Goal: Book appointment/travel/reservation

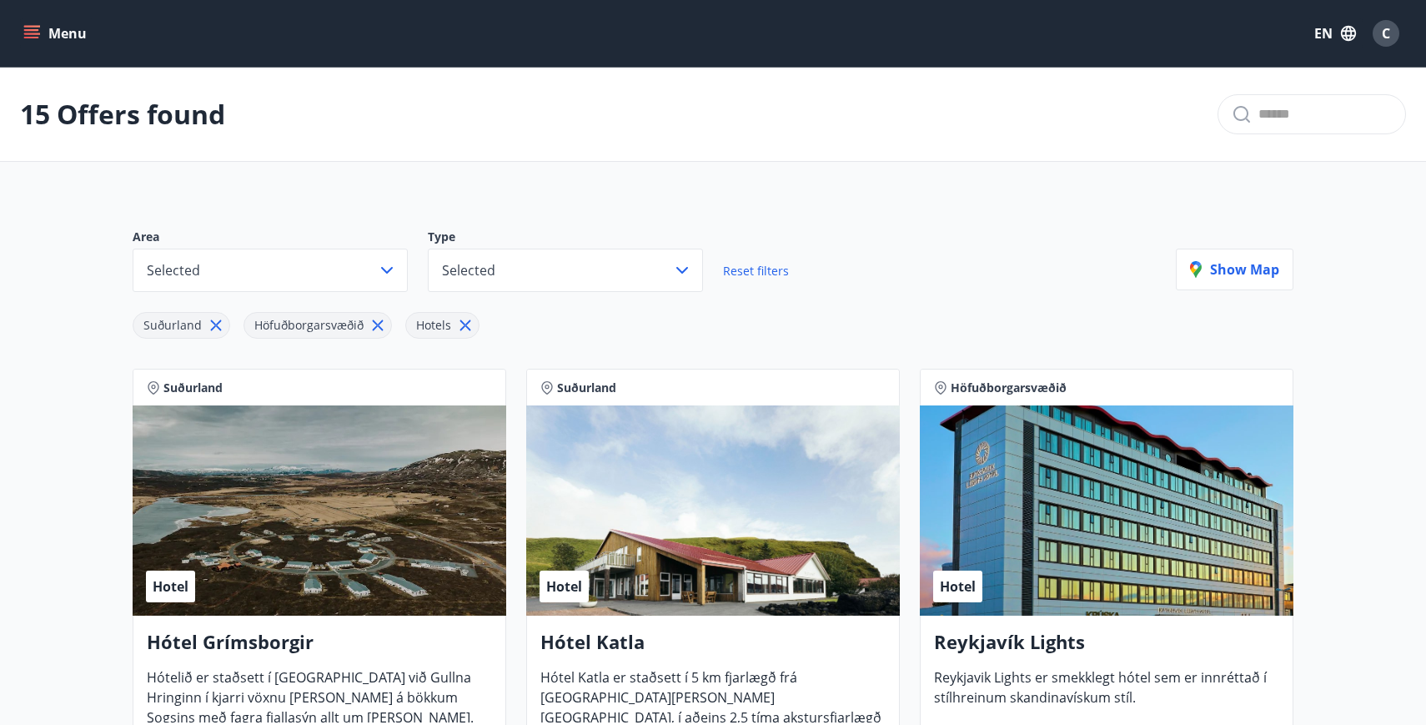
click at [50, 38] on button "Menu" at bounding box center [56, 33] width 73 height 30
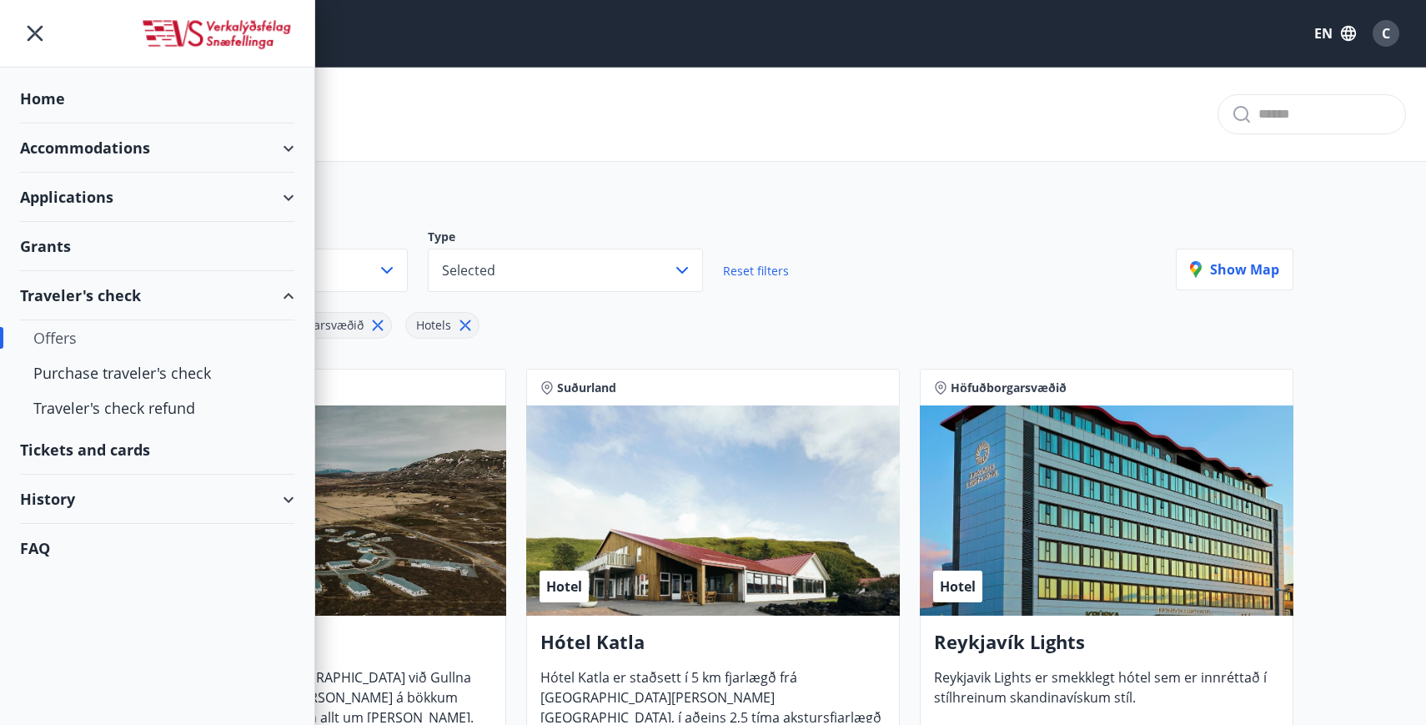
click at [170, 148] on div "Accommodations" at bounding box center [157, 147] width 274 height 49
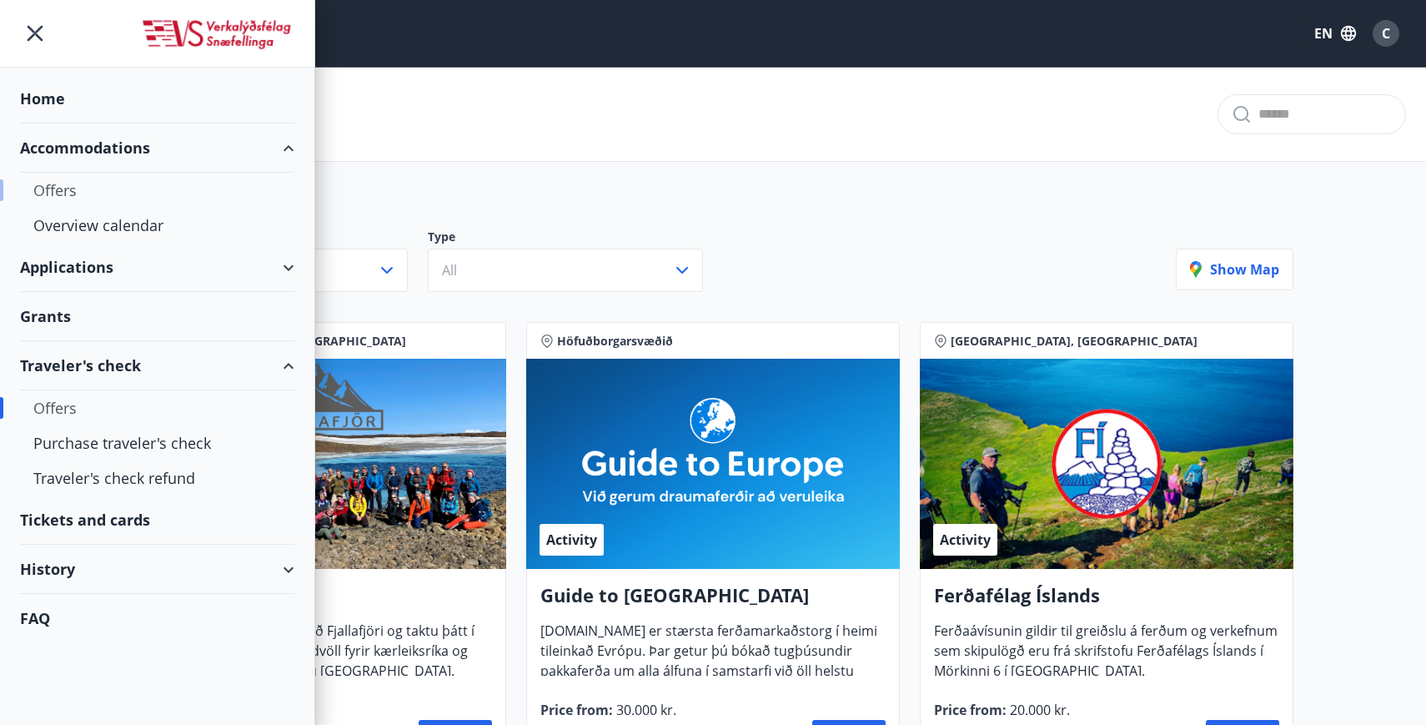
click at [202, 190] on div "Offers" at bounding box center [157, 190] width 248 height 35
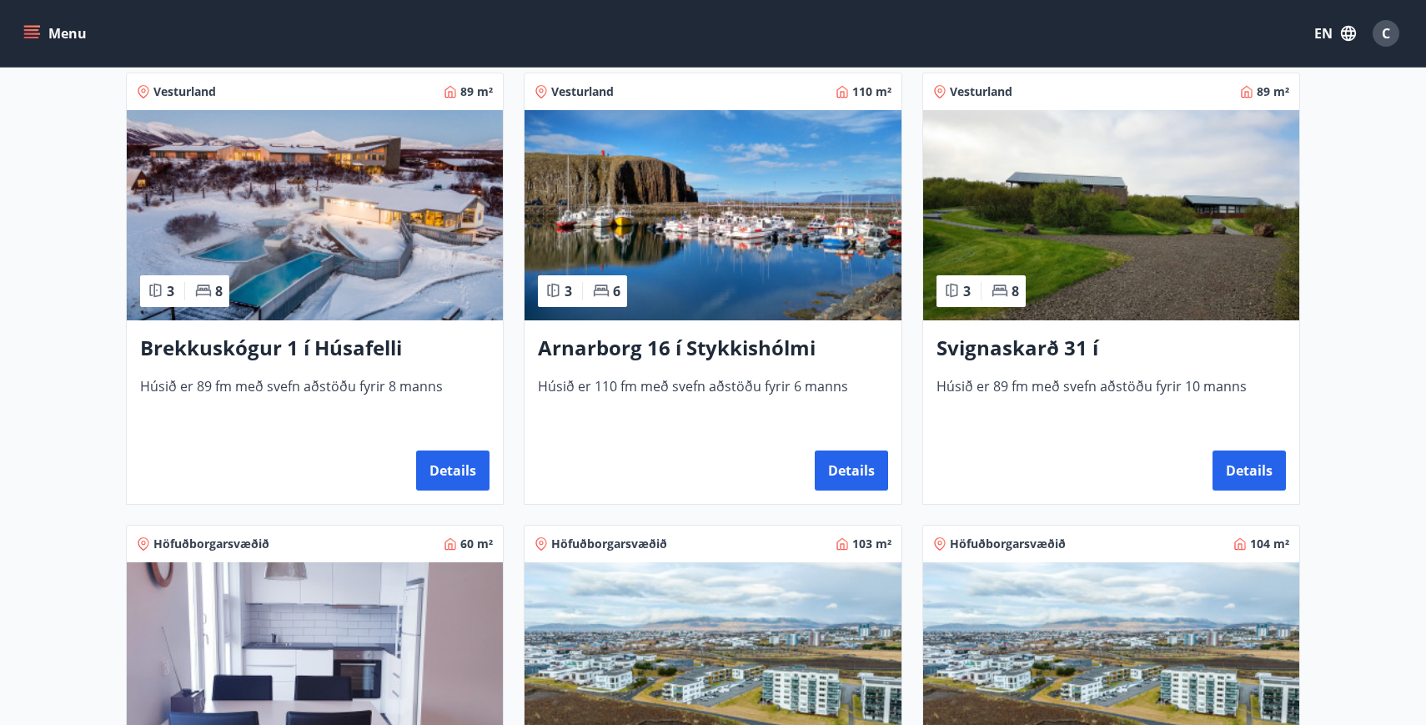
scroll to position [317, 0]
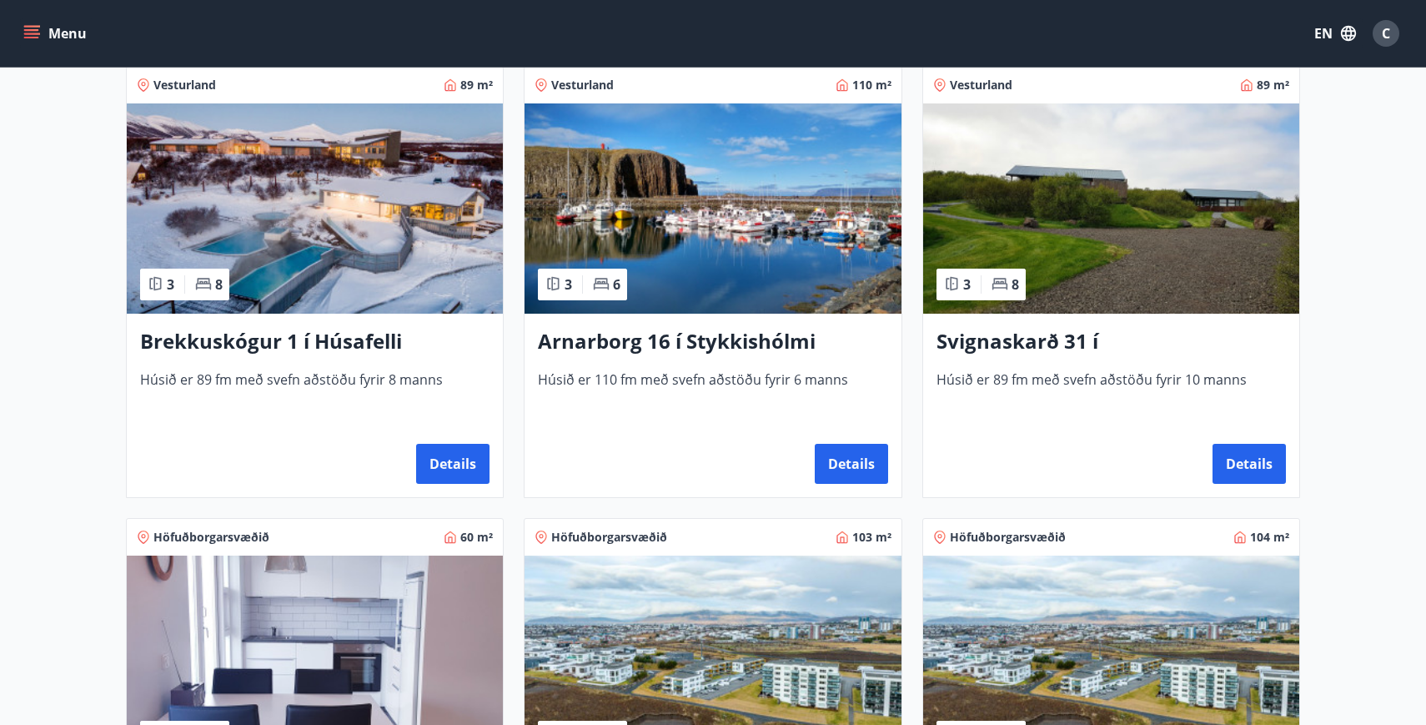
click at [703, 339] on h3 "Arnarborg 16 í Stykkishólmi" at bounding box center [712, 342] width 349 height 30
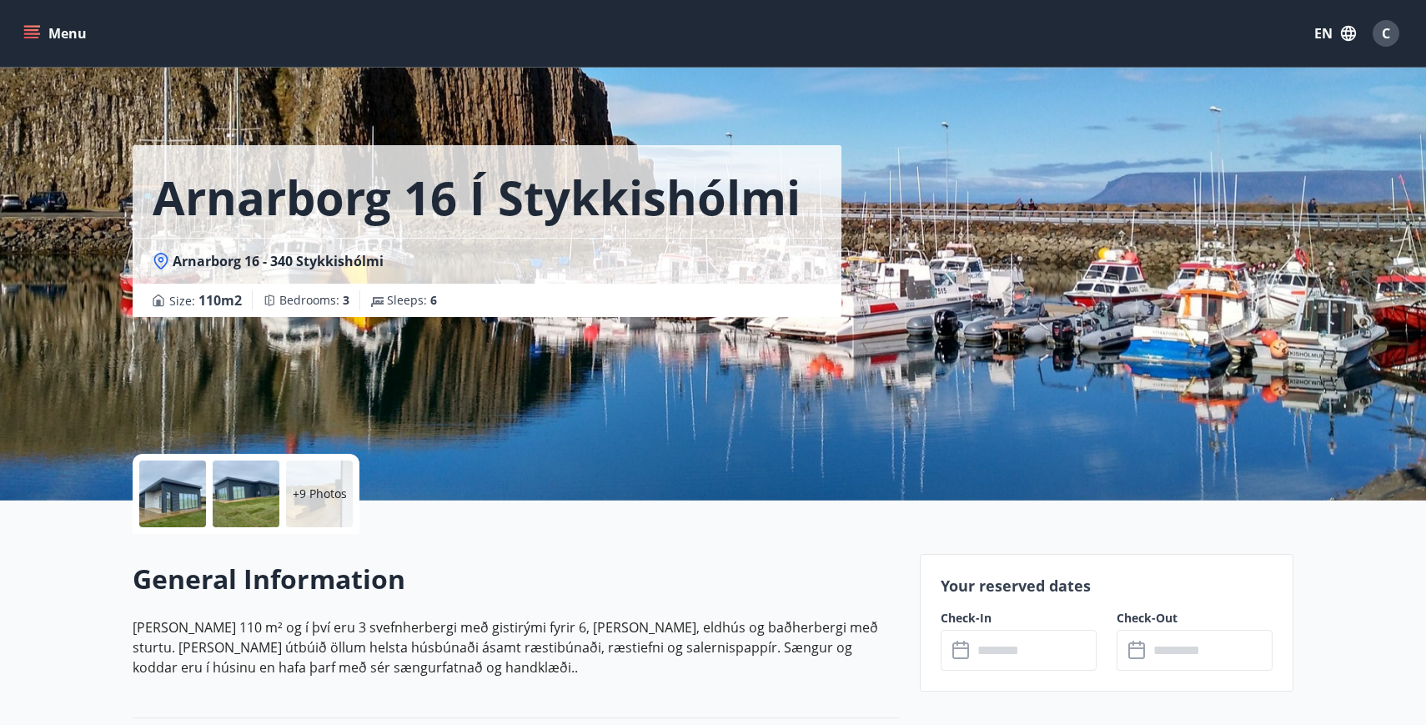
click at [959, 649] on icon at bounding box center [962, 650] width 20 height 20
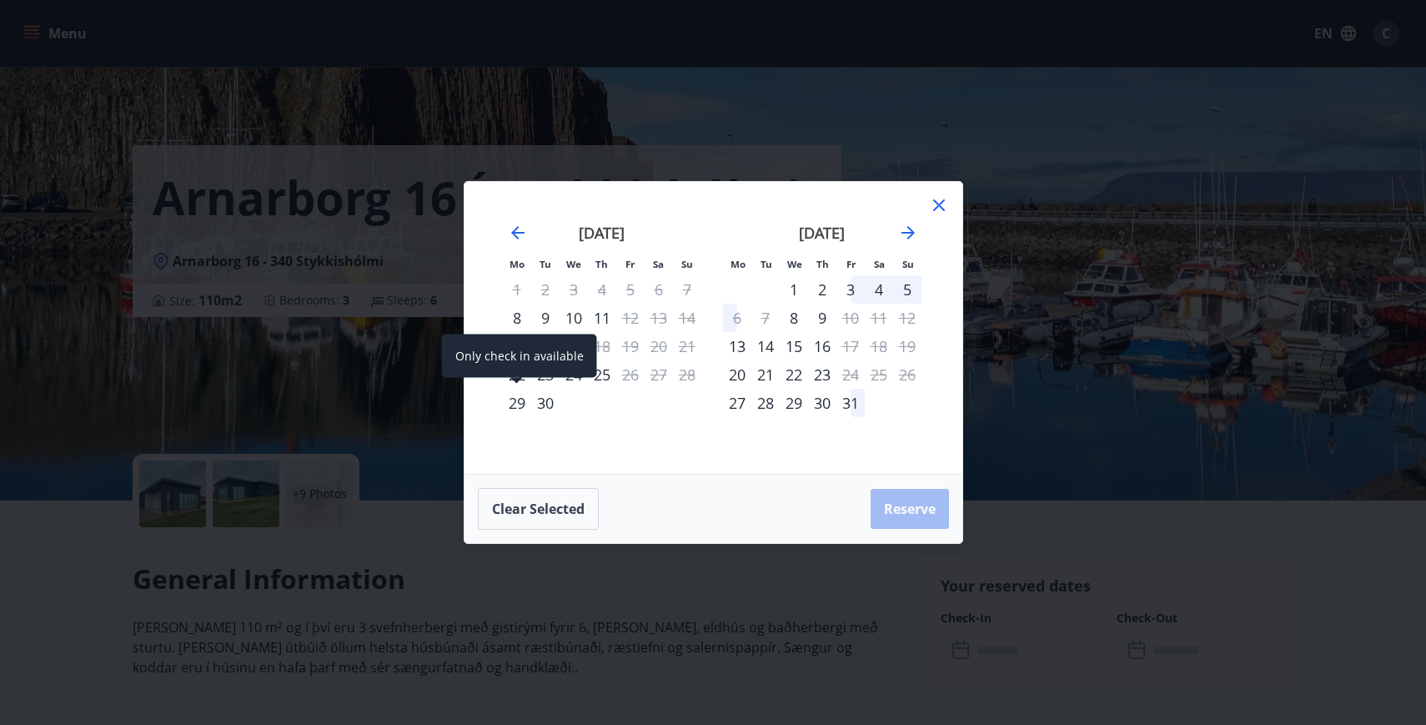
click at [524, 408] on div "29" at bounding box center [517, 403] width 28 height 28
click at [522, 407] on div "29" at bounding box center [517, 403] width 28 height 28
click at [509, 399] on div "29" at bounding box center [517, 403] width 28 height 28
click at [507, 399] on div "29" at bounding box center [517, 403] width 28 height 28
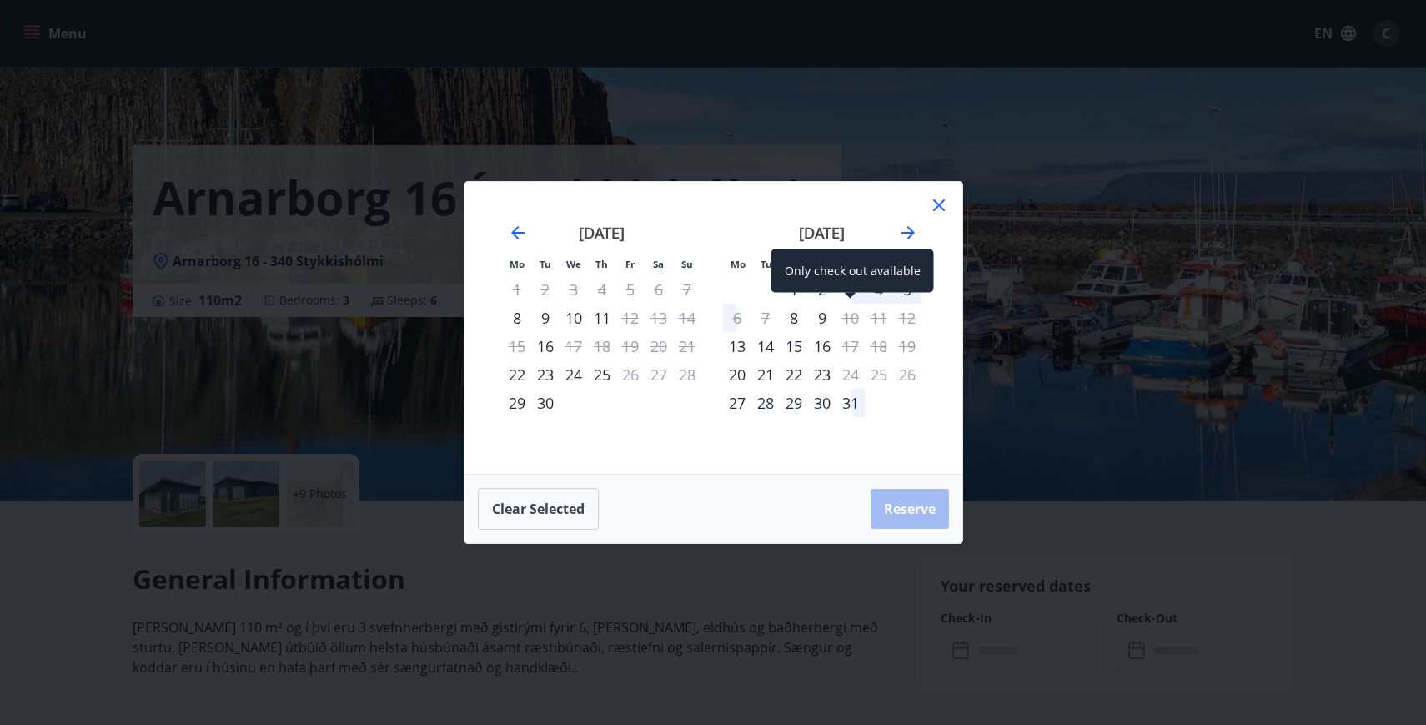
click at [852, 290] on div "Only check out available" at bounding box center [852, 270] width 163 height 43
click at [908, 303] on div "Only check out available" at bounding box center [852, 276] width 163 height 55
click at [908, 299] on div "Only check out available" at bounding box center [852, 276] width 163 height 55
click at [941, 199] on icon at bounding box center [939, 205] width 20 height 20
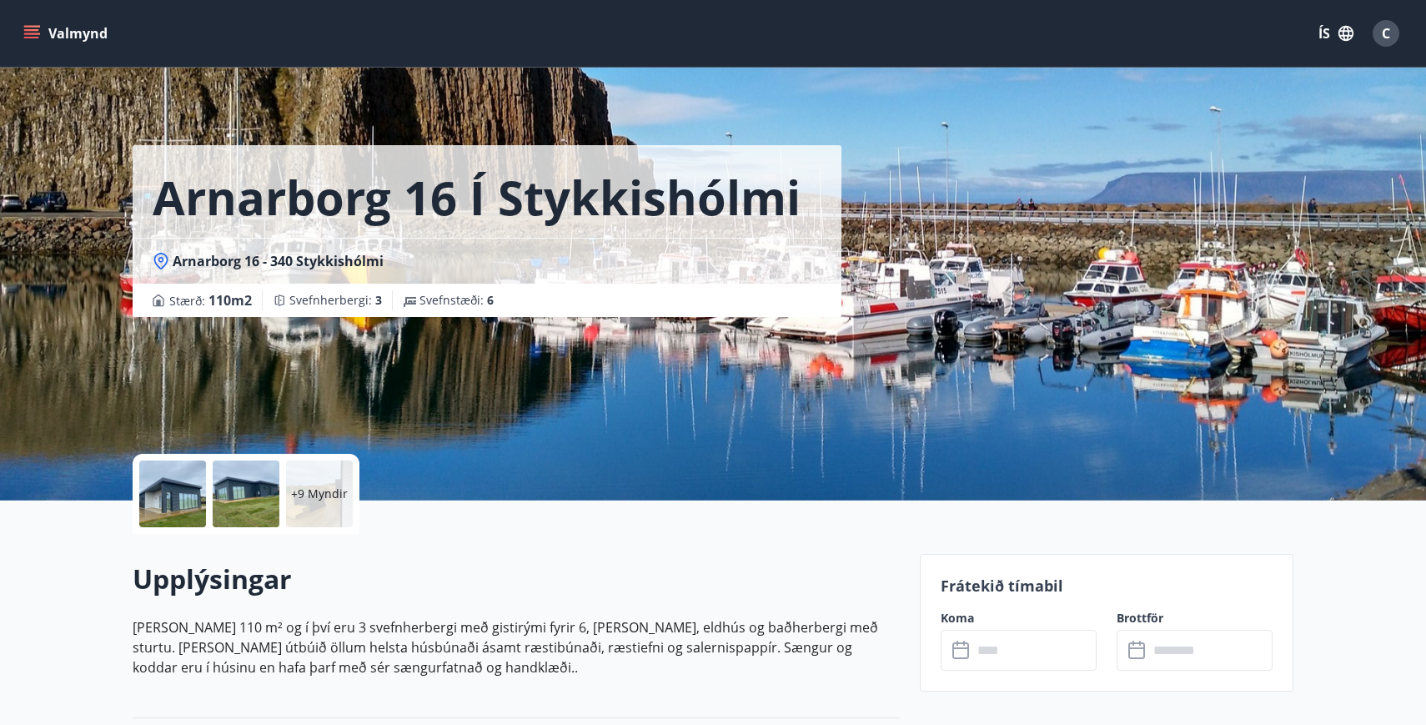
click at [963, 650] on icon at bounding box center [962, 650] width 20 height 20
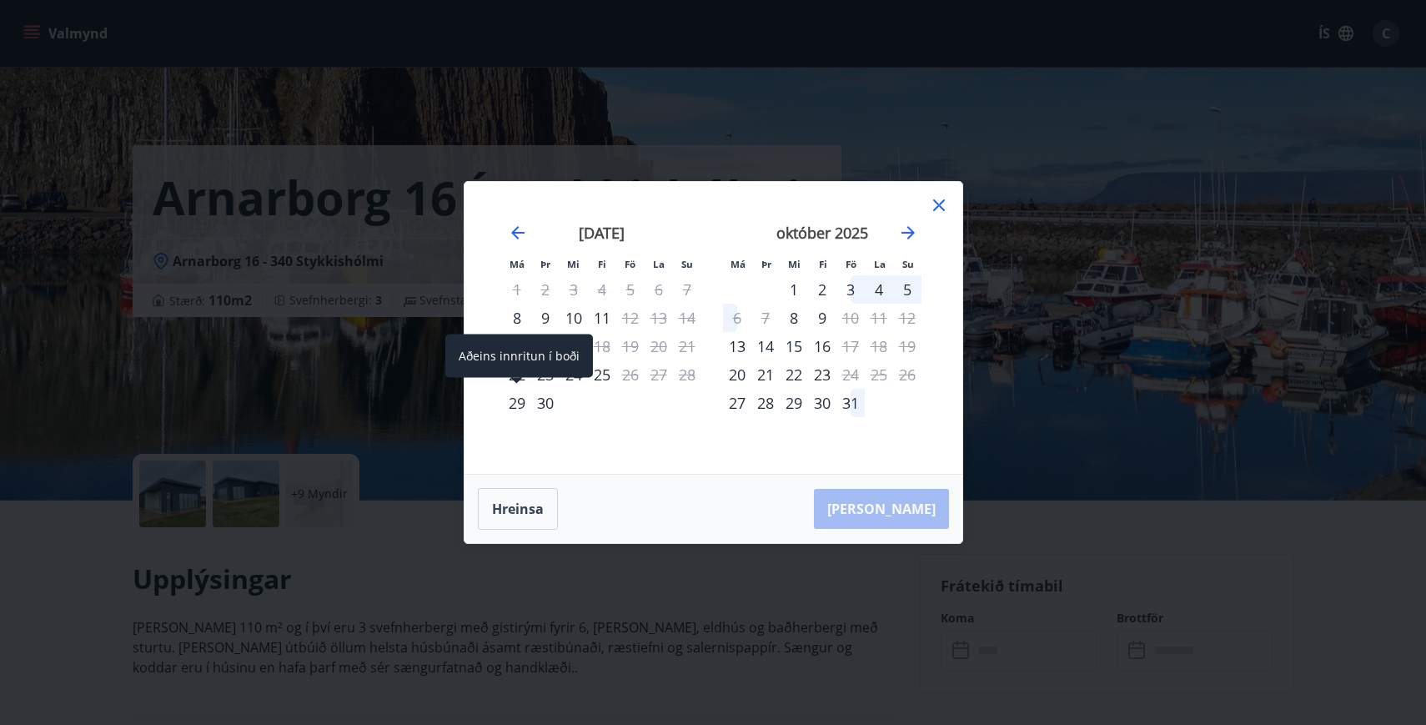
click at [518, 402] on div "29" at bounding box center [517, 403] width 28 height 28
click at [516, 399] on div "29" at bounding box center [517, 403] width 28 height 28
click at [515, 394] on div "29" at bounding box center [517, 403] width 28 height 28
click at [940, 207] on icon at bounding box center [939, 205] width 12 height 12
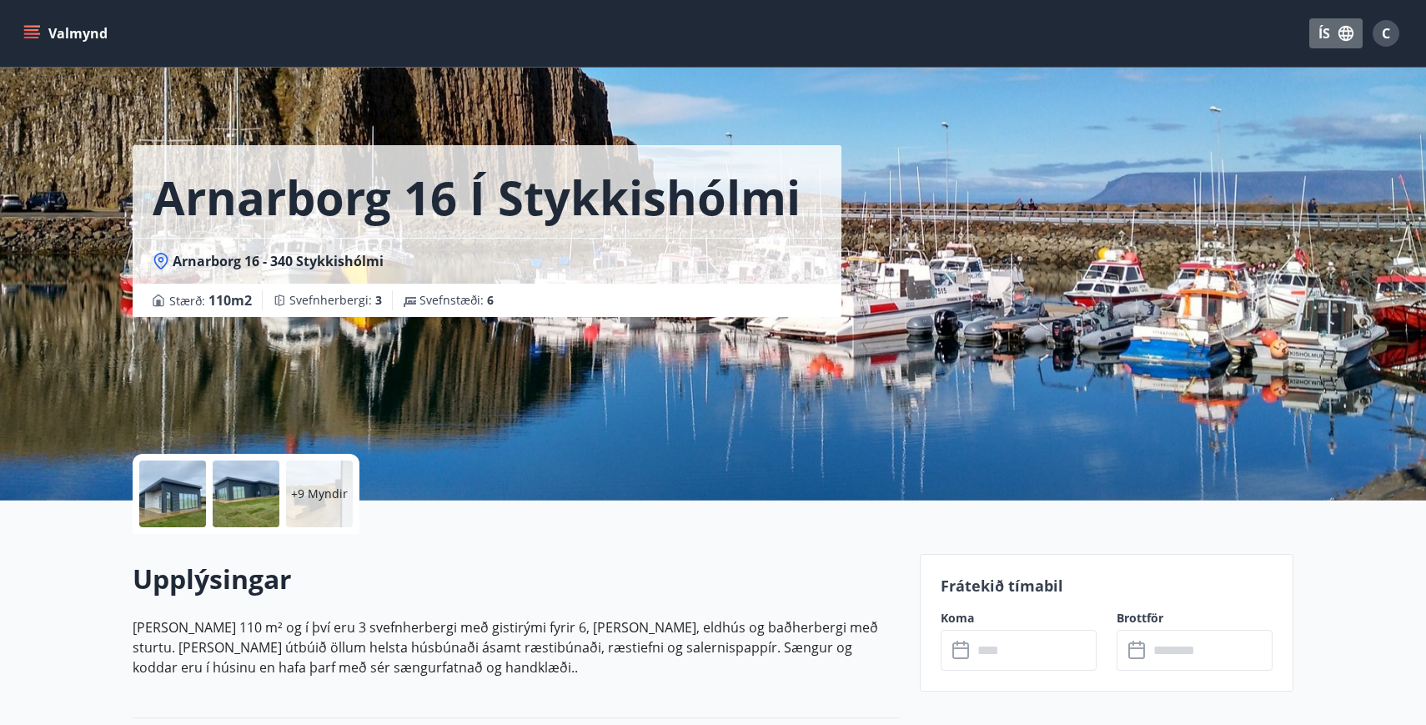
click at [1329, 26] on button "ÍS" at bounding box center [1335, 33] width 53 height 30
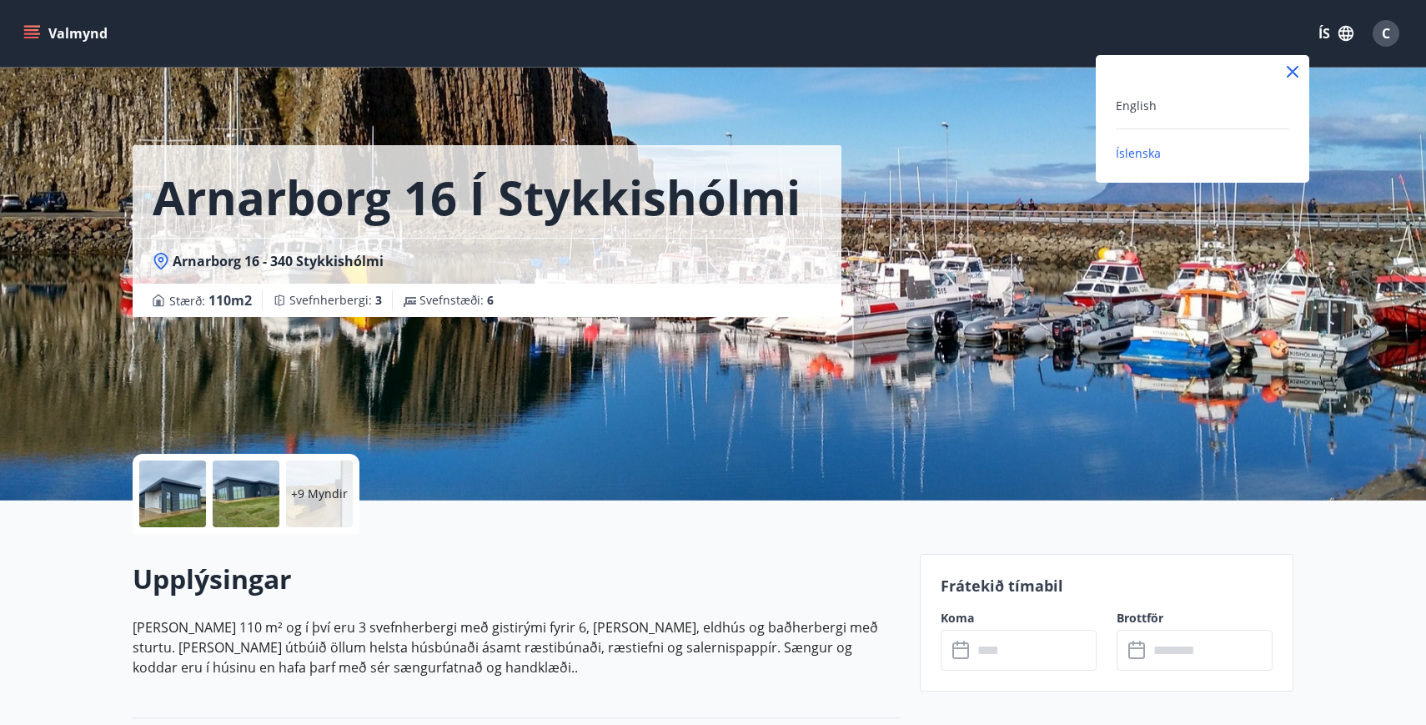
click at [1170, 109] on div "English" at bounding box center [1202, 105] width 173 height 20
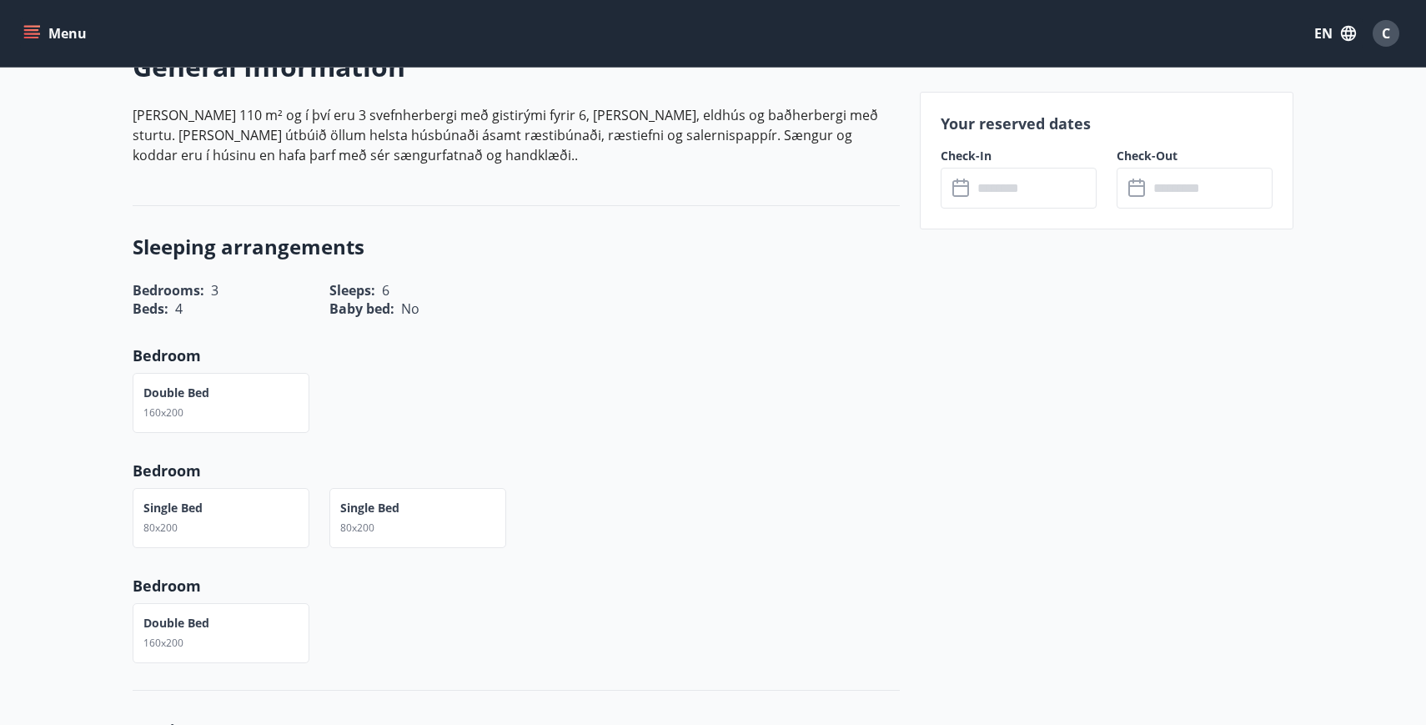
scroll to position [491, 0]
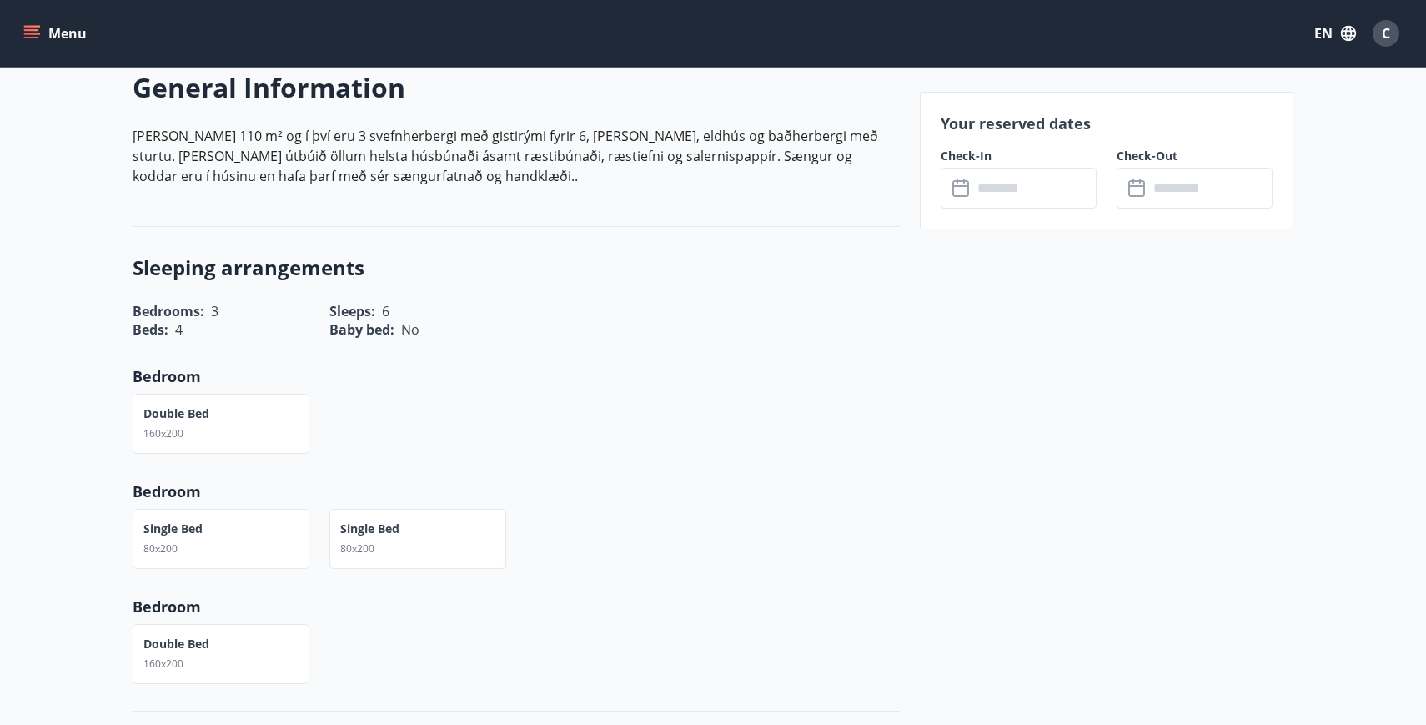
click at [1023, 188] on input "text" at bounding box center [1034, 188] width 124 height 41
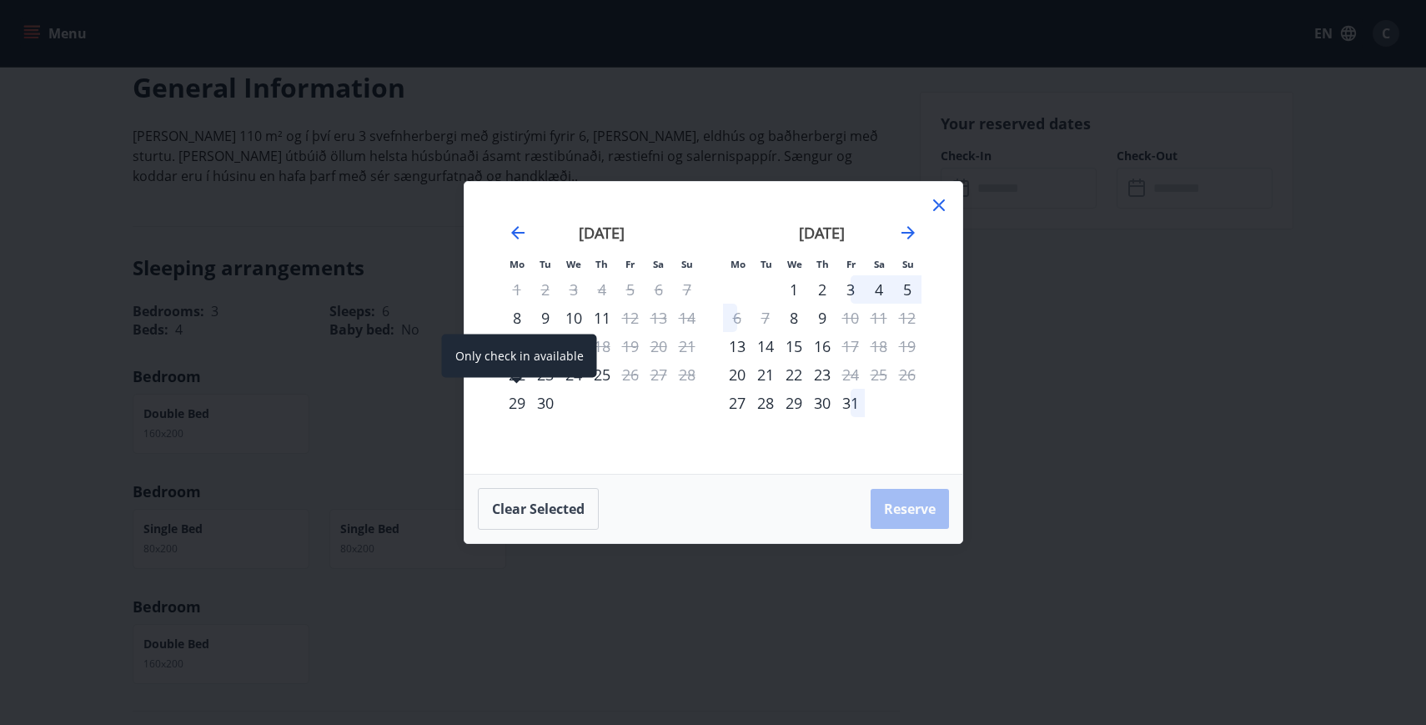
click at [511, 400] on div "29" at bounding box center [517, 403] width 28 height 28
click at [937, 207] on icon at bounding box center [939, 205] width 12 height 12
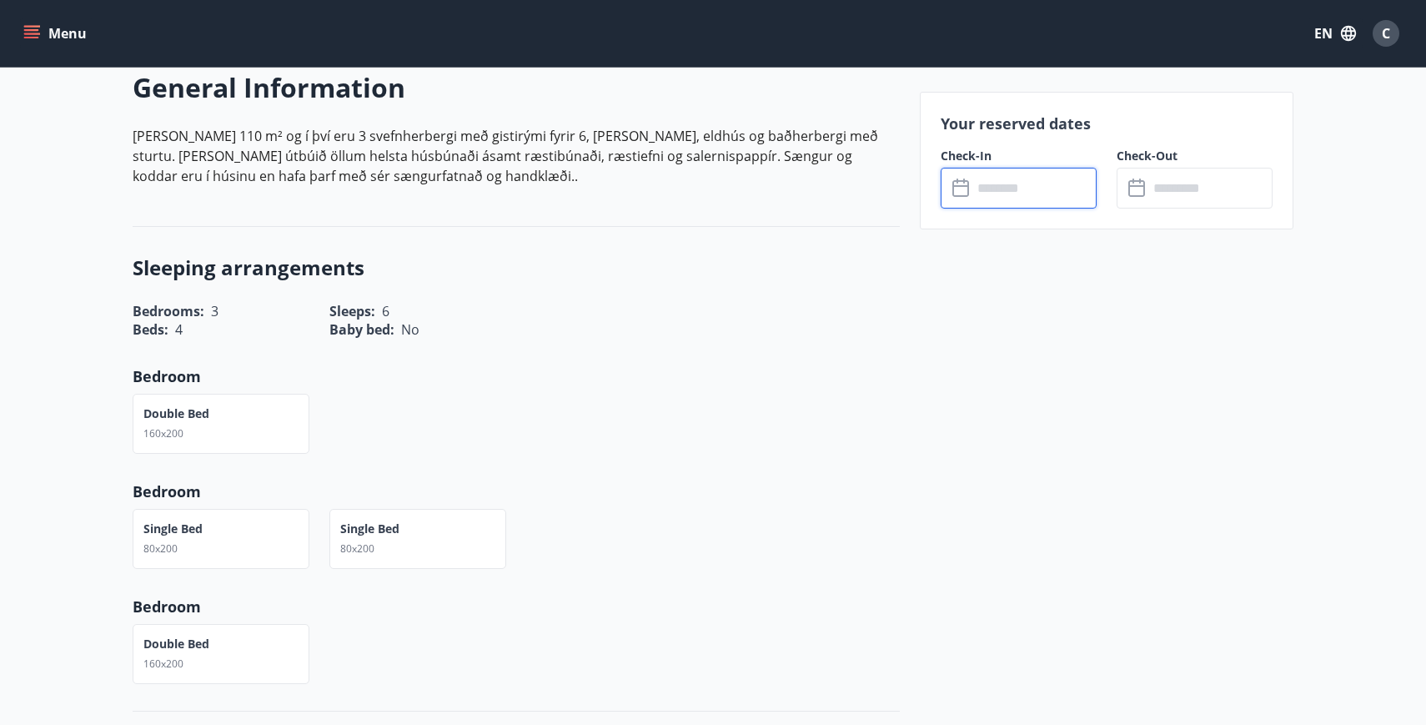
scroll to position [0, 0]
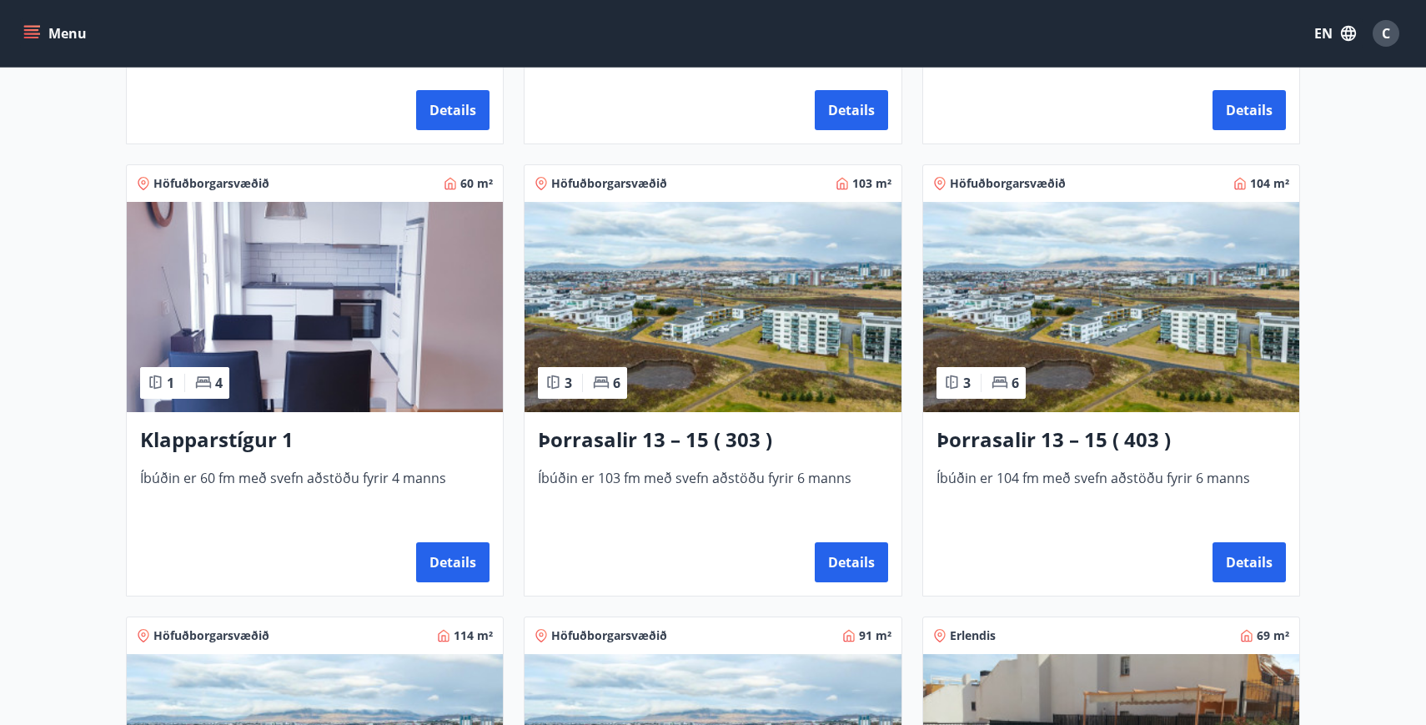
scroll to position [683, 0]
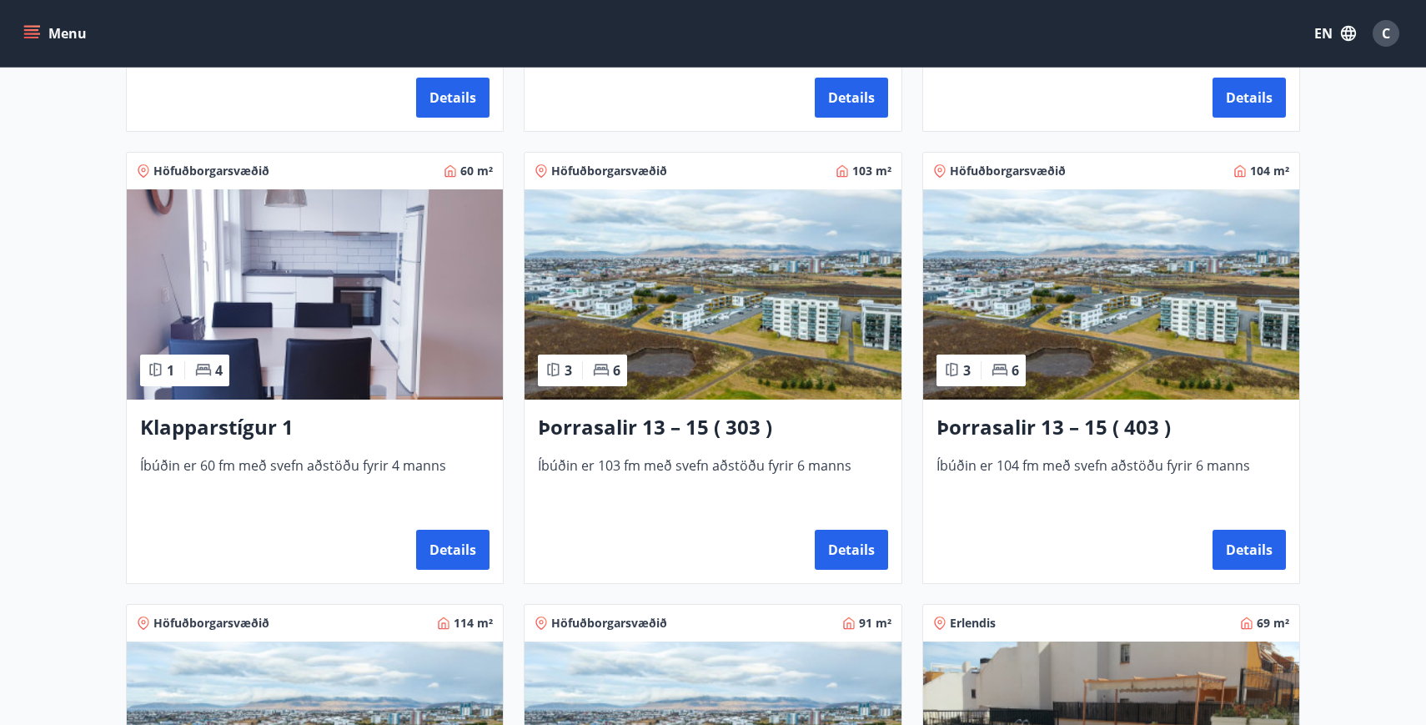
click at [261, 432] on h3 "Klapparstígur 1" at bounding box center [314, 428] width 349 height 30
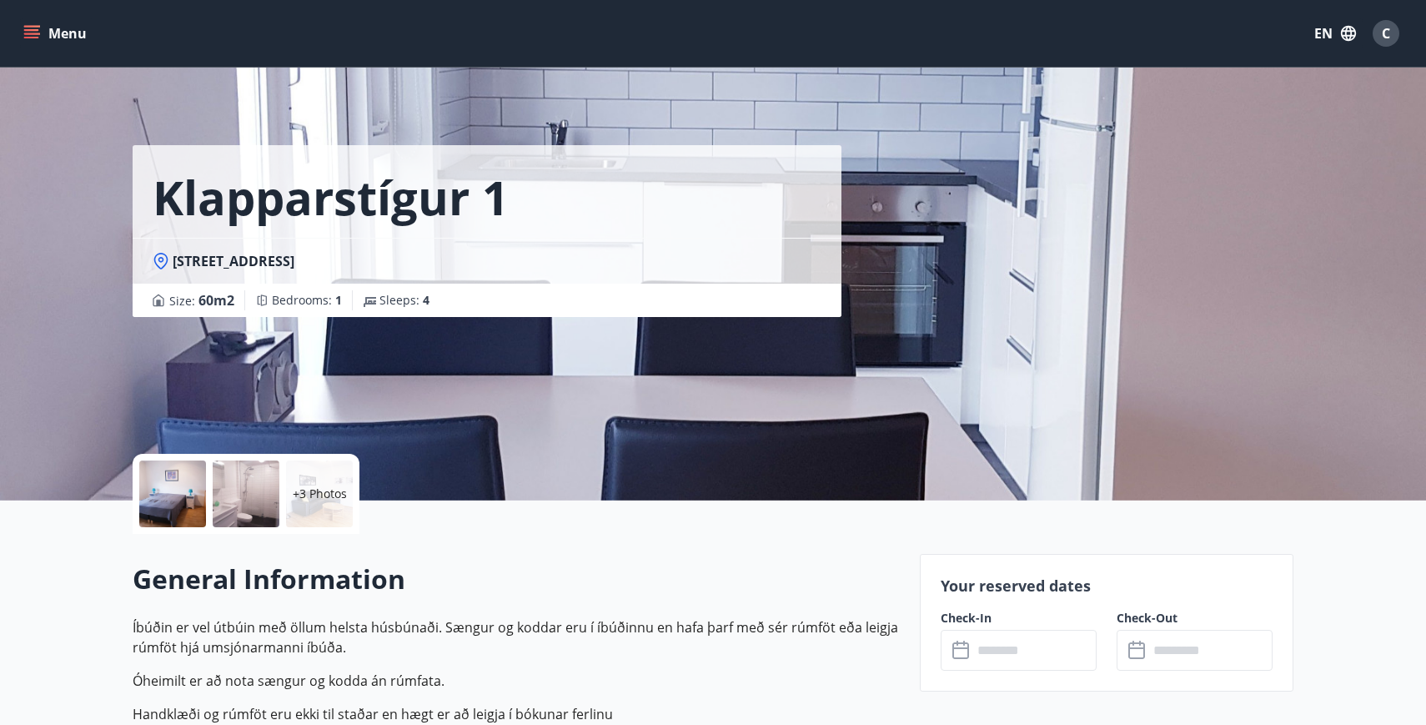
click at [957, 647] on icon at bounding box center [960, 648] width 17 height 2
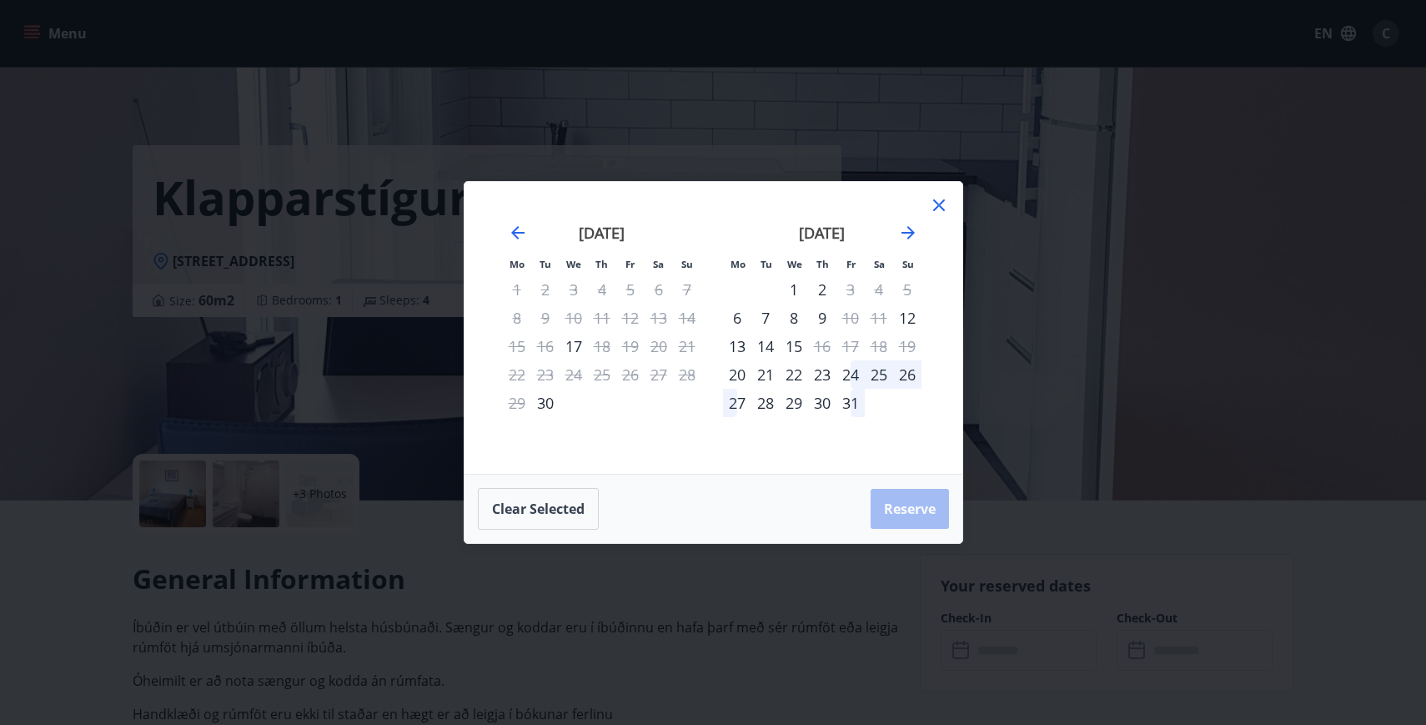
click at [937, 206] on icon at bounding box center [939, 205] width 12 height 12
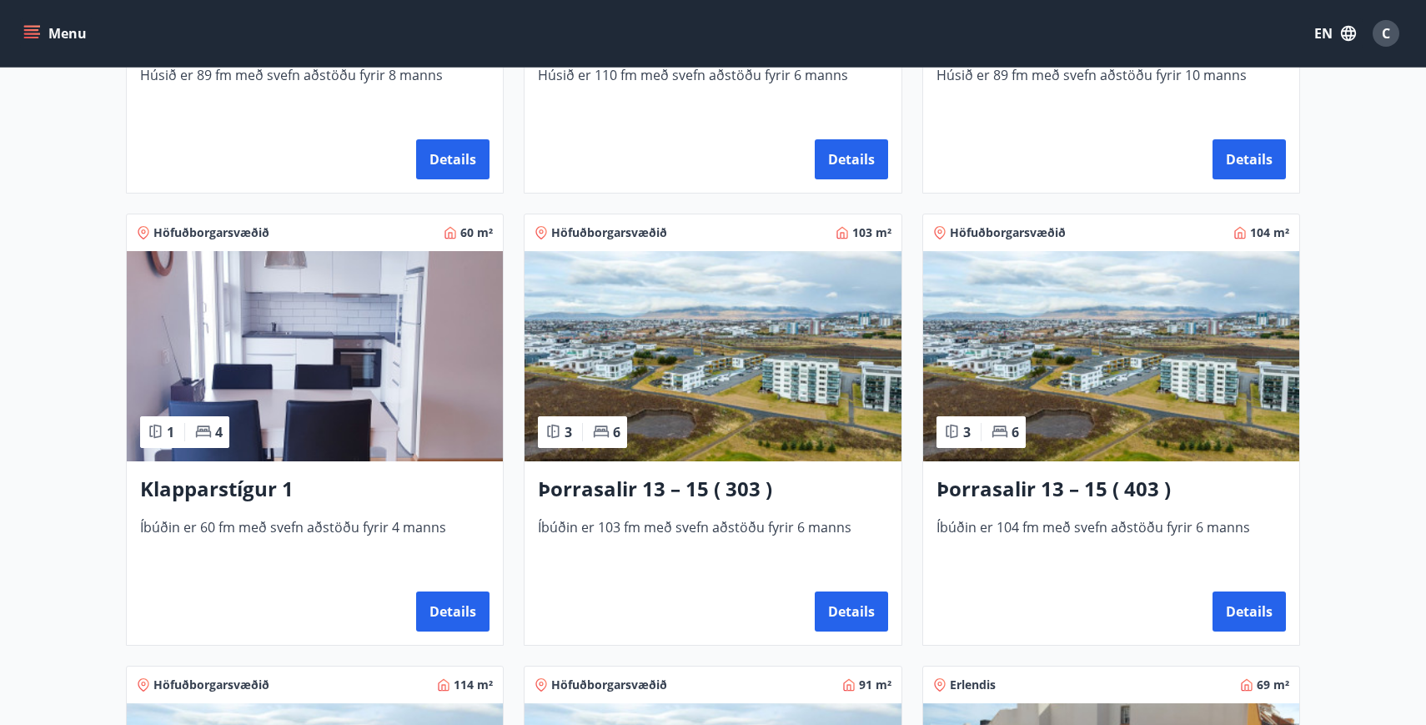
scroll to position [624, 0]
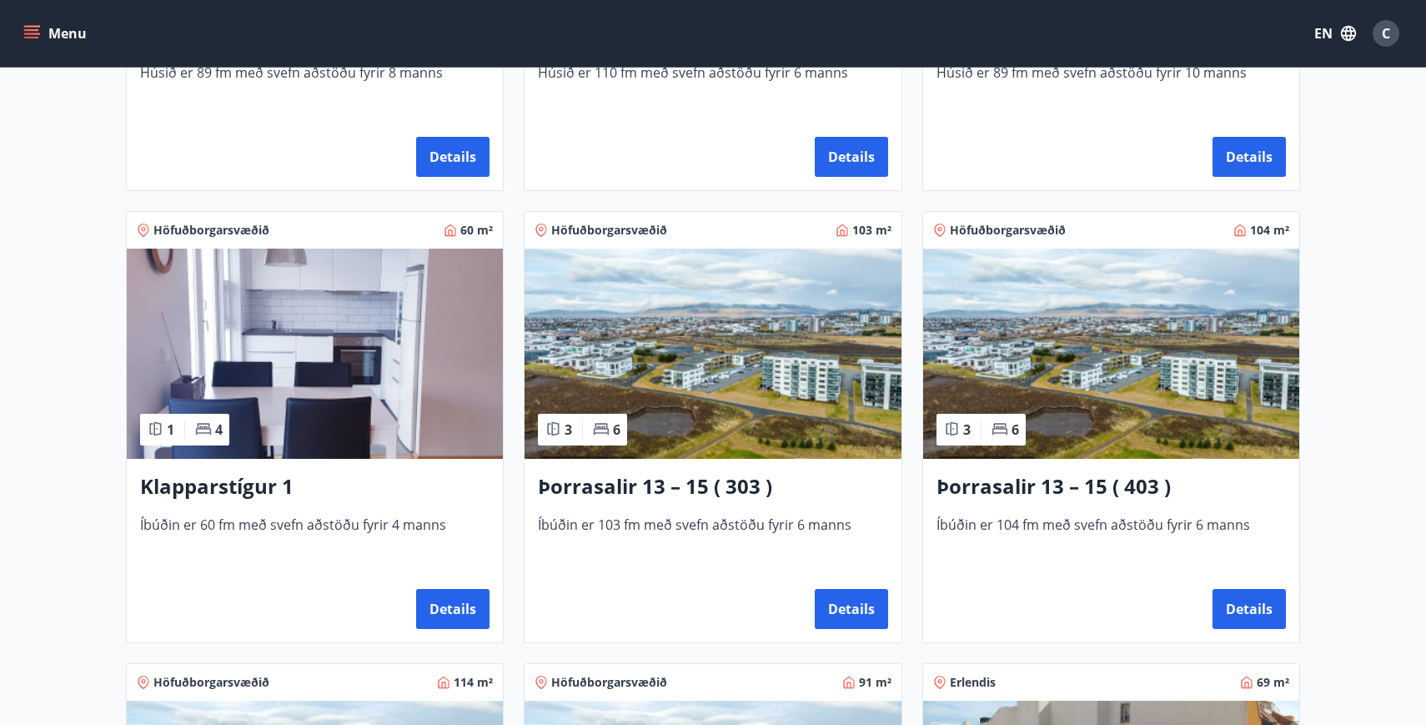
click at [729, 350] on img at bounding box center [713, 353] width 376 height 210
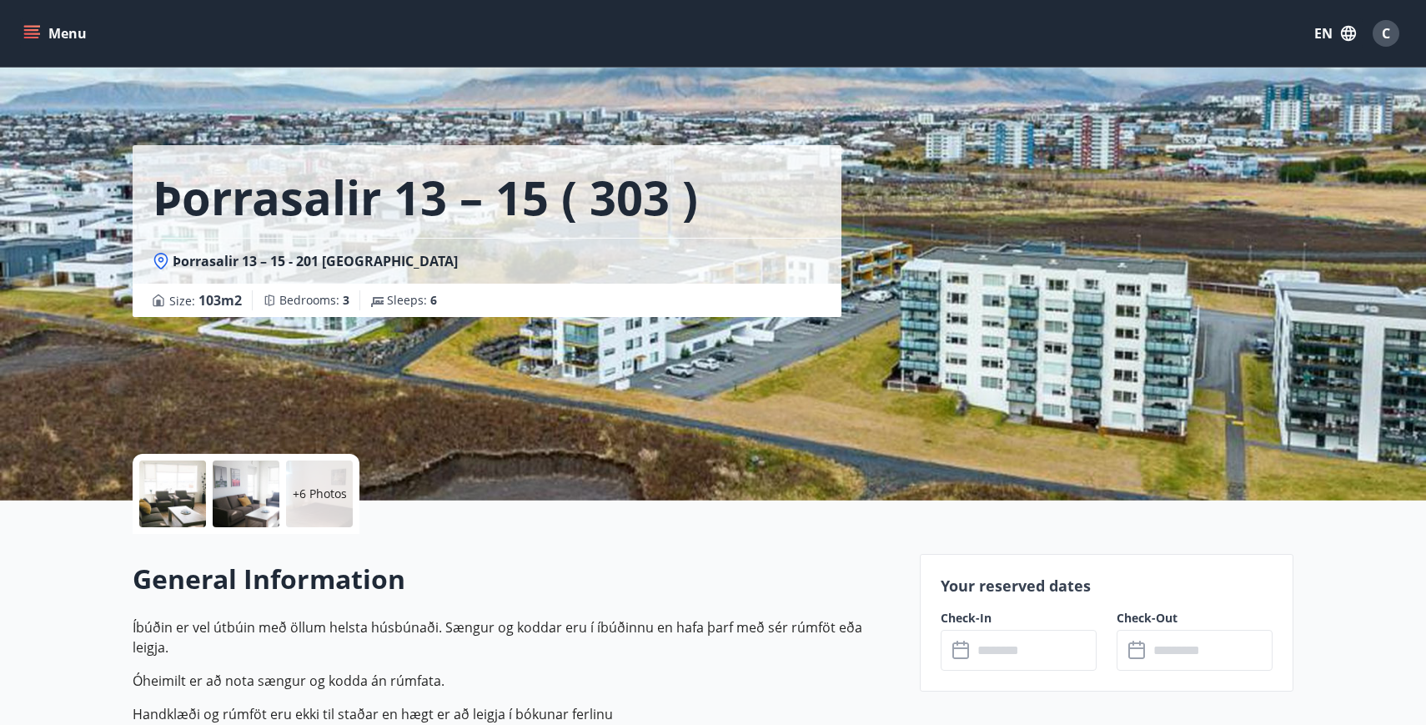
click at [965, 650] on icon at bounding box center [962, 650] width 20 height 20
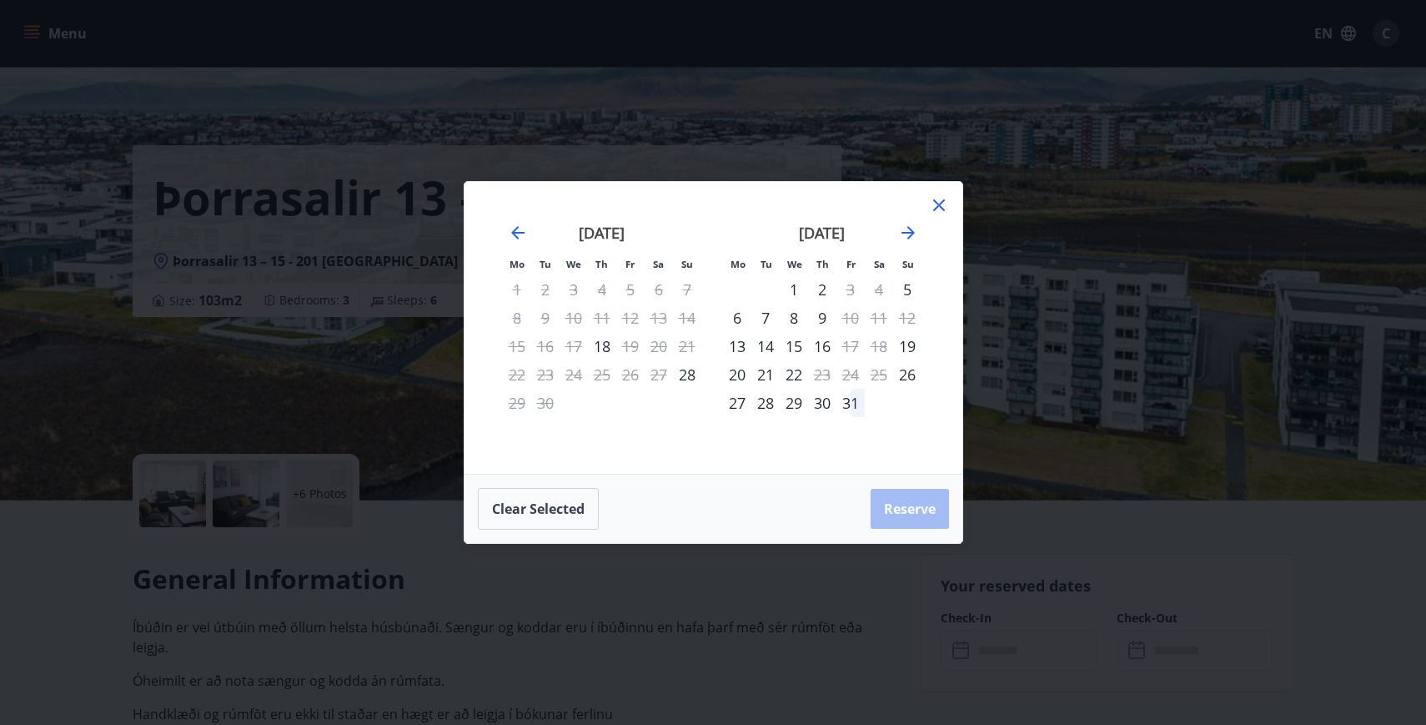
click at [938, 200] on icon at bounding box center [939, 205] width 20 height 20
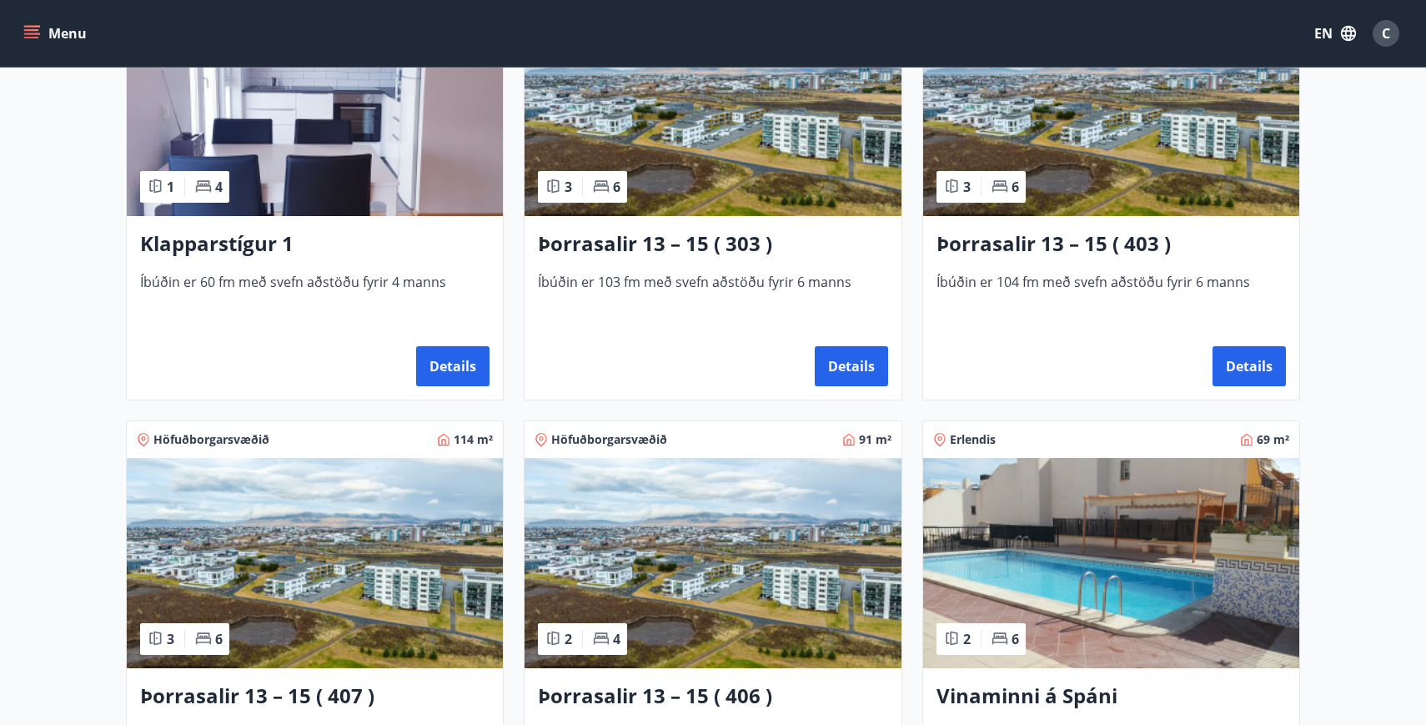
scroll to position [868, 0]
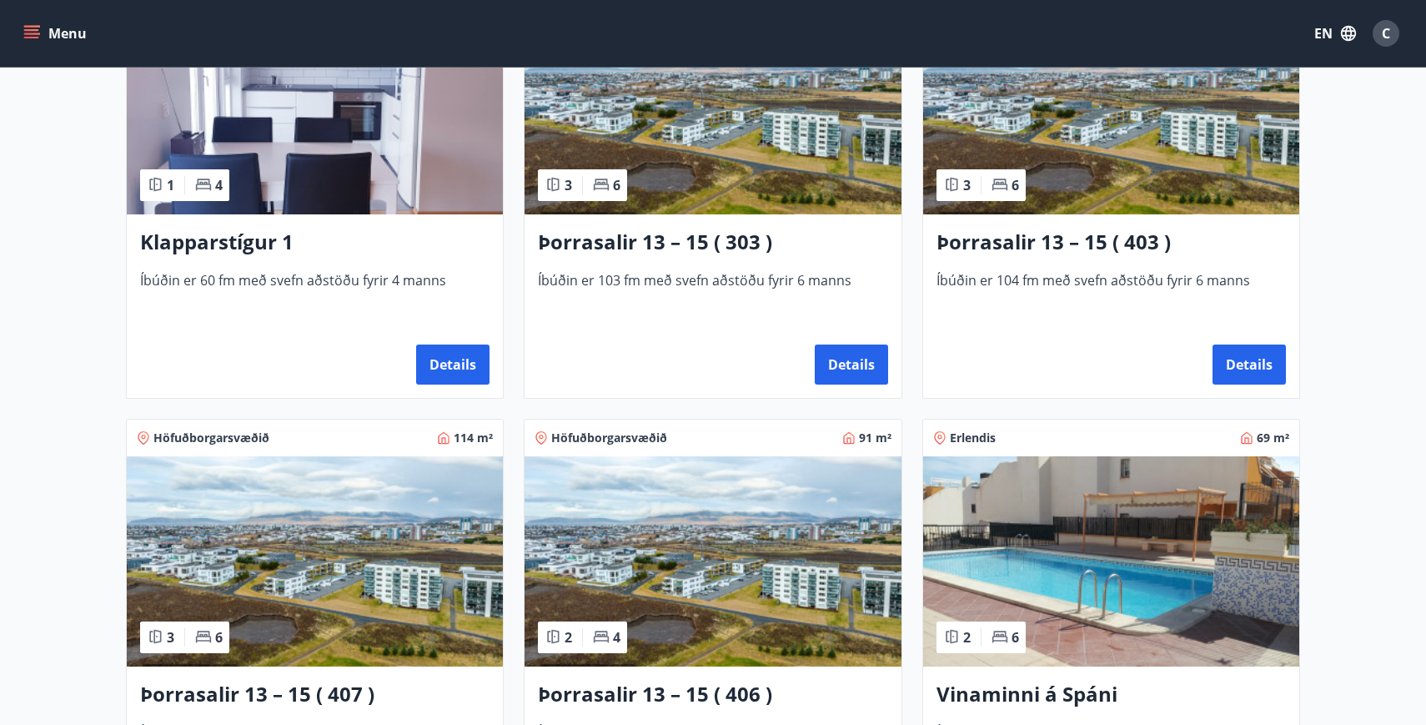
click at [260, 585] on img at bounding box center [315, 561] width 376 height 210
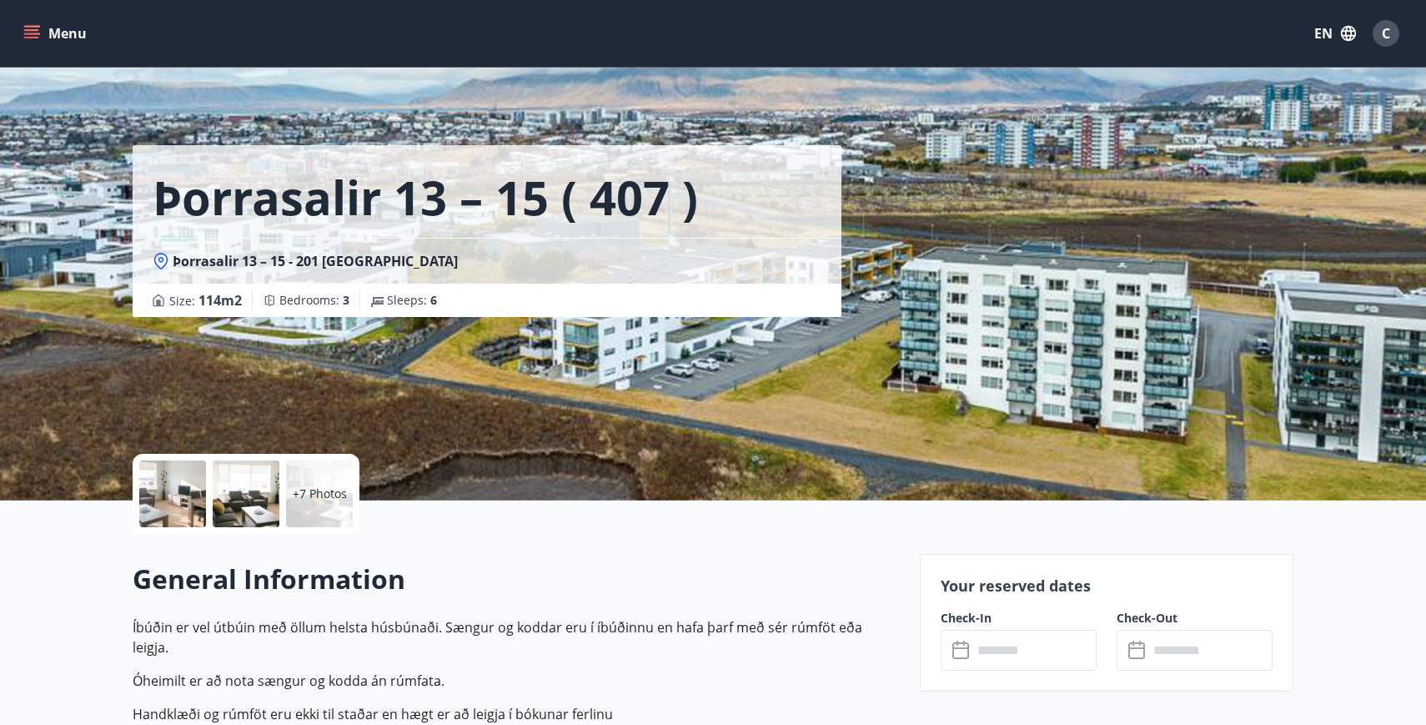
click at [959, 654] on icon at bounding box center [962, 650] width 20 height 20
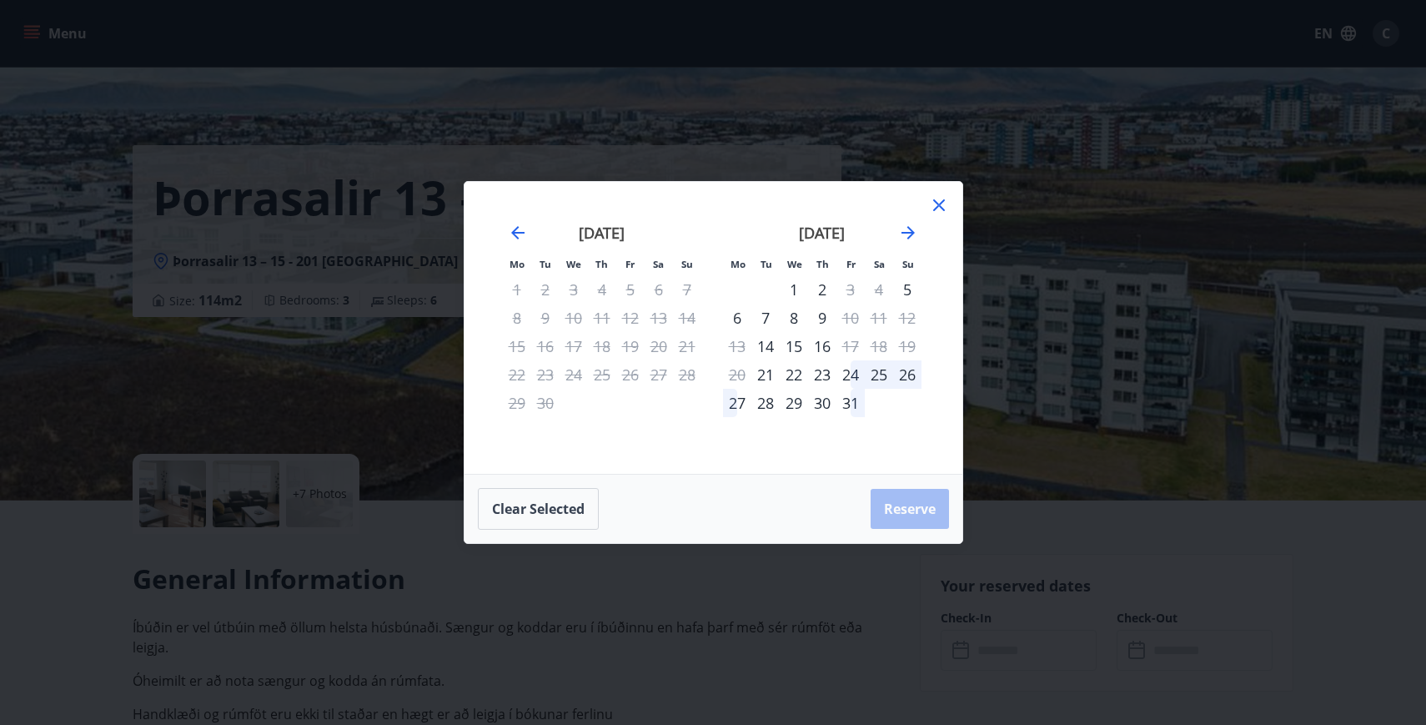
click at [942, 200] on icon at bounding box center [939, 205] width 12 height 12
